Goal: Information Seeking & Learning: Learn about a topic

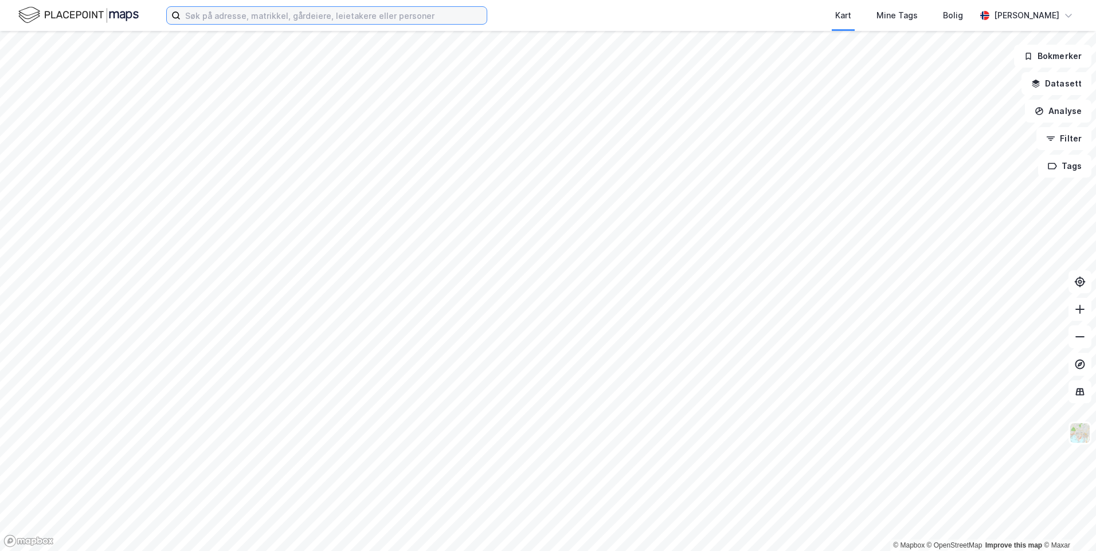
click at [265, 17] on input at bounding box center [334, 15] width 306 height 17
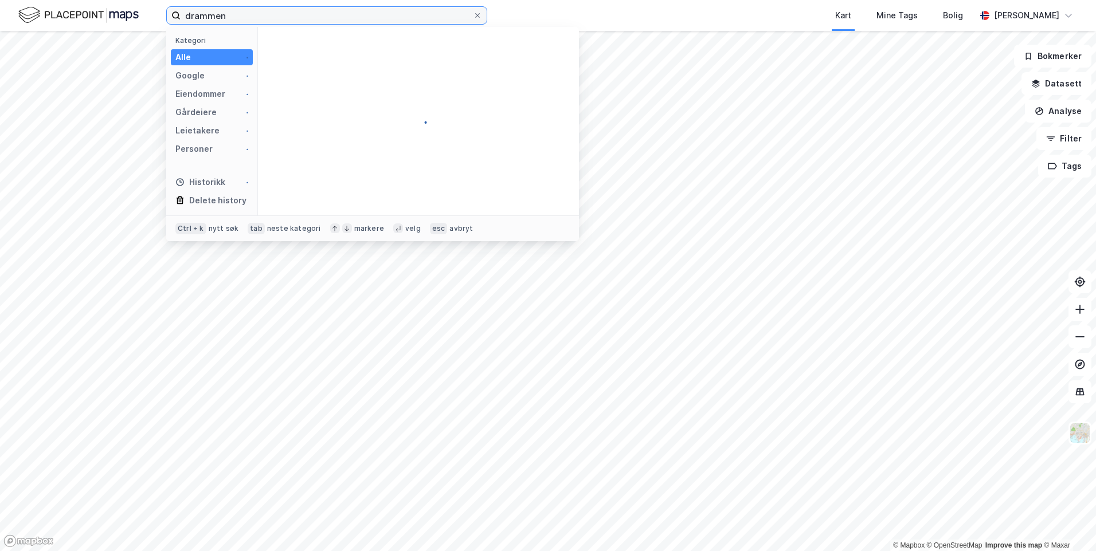
type input "drammen"
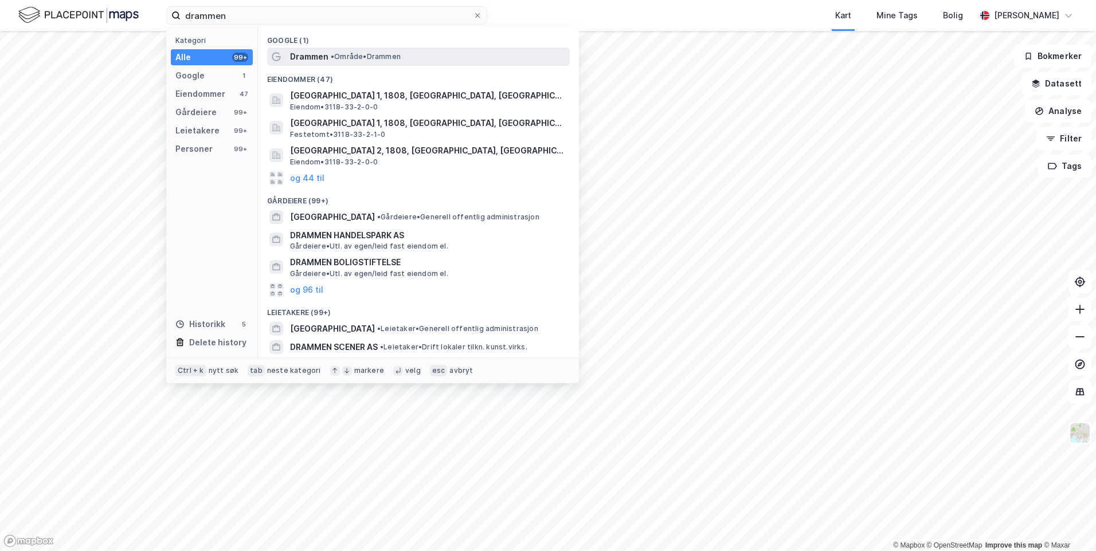
click at [315, 53] on span "Drammen" at bounding box center [309, 57] width 38 height 14
